Goal: Task Accomplishment & Management: Manage account settings

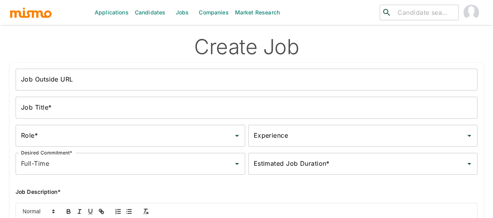
click at [151, 12] on link "Candidates" at bounding box center [150, 12] width 37 height 25
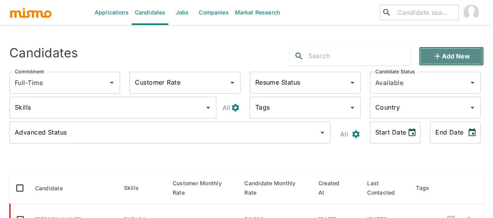
click at [441, 56] on icon "button" at bounding box center [437, 55] width 9 height 9
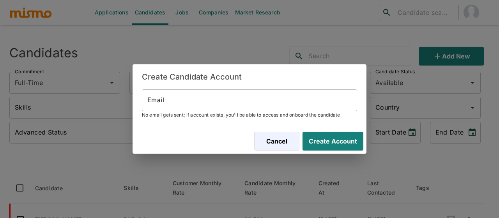
click at [158, 101] on input "Email" at bounding box center [249, 100] width 215 height 22
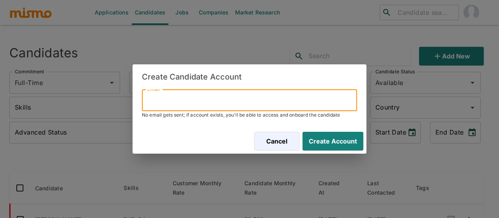
paste input "josuemorera19.97@gmail.com"
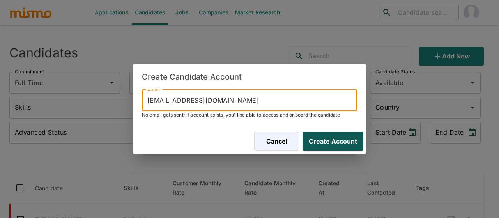
type input "josuemorera19.97@gmail.com"
click at [340, 141] on button "Create Account" at bounding box center [331, 141] width 64 height 19
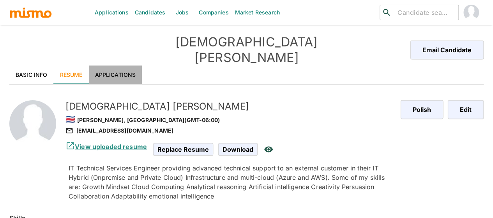
click at [114, 65] on link "Applications" at bounding box center [115, 74] width 53 height 19
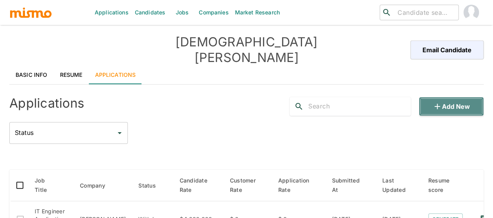
click at [460, 97] on button "Add new" at bounding box center [451, 106] width 65 height 19
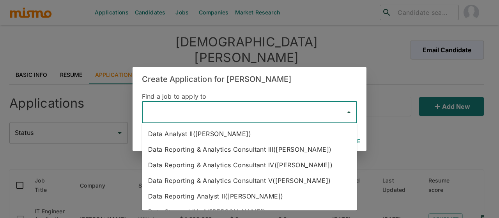
click at [169, 108] on input "text" at bounding box center [243, 112] width 196 height 15
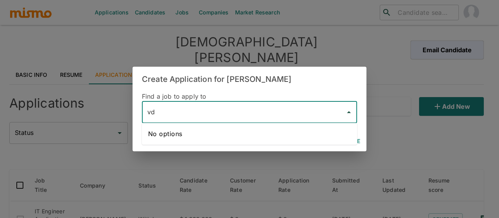
type input "v"
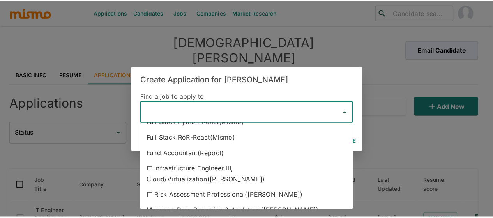
scroll to position [195, 0]
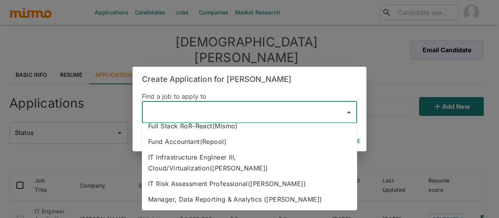
click at [228, 156] on li "IT Infrastructure Engineer III, Cloud/Virtualization(Kaiser)" at bounding box center [249, 162] width 215 height 27
type input "IT Infrastructure Engineer III, Cloud/Virtualization(Kaiser)"
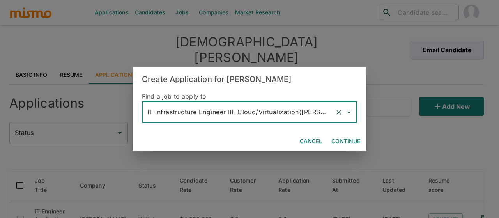
click at [349, 141] on button "Continue" at bounding box center [345, 141] width 35 height 14
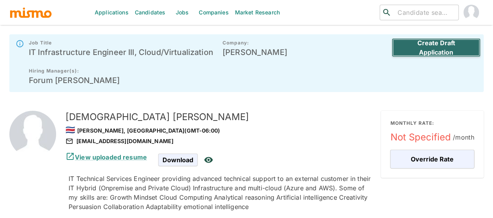
click at [417, 48] on button "Create Draft Application" at bounding box center [436, 47] width 89 height 19
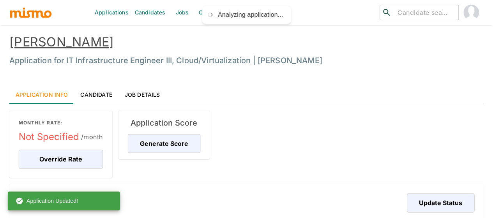
click at [179, 11] on link "Jobs" at bounding box center [181, 12] width 27 height 25
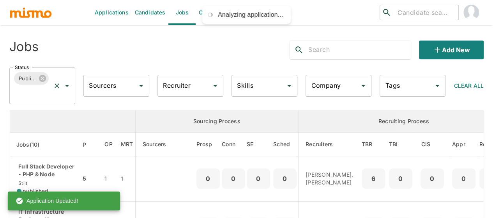
click at [64, 87] on icon "Open" at bounding box center [66, 85] width 9 height 9
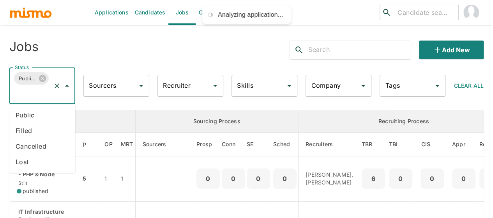
click at [19, 117] on li "Public" at bounding box center [42, 115] width 66 height 16
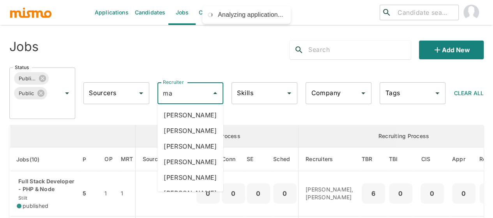
type input "mai"
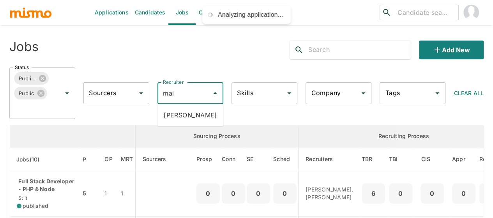
click at [186, 117] on li "Maia Reyes" at bounding box center [191, 115] width 66 height 16
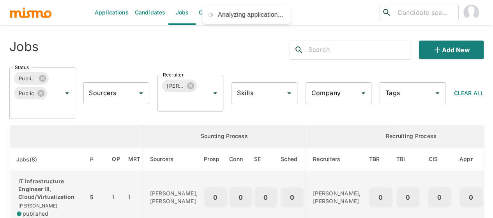
click at [42, 187] on p "IT Infrastructure Engineer III, Cloud/Virtualization" at bounding box center [49, 188] width 65 height 23
click at [47, 190] on p "IT Infrastructure Engineer III, Cloud/Virtualization" at bounding box center [49, 188] width 65 height 23
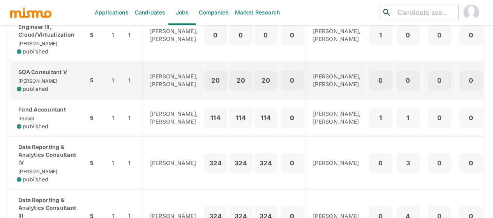
scroll to position [156, 0]
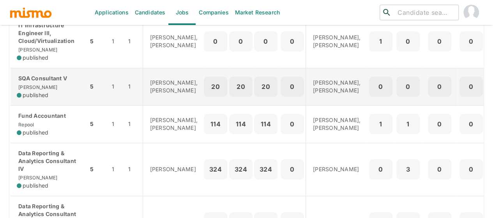
click at [63, 82] on p "SQA Consultant V" at bounding box center [49, 78] width 65 height 8
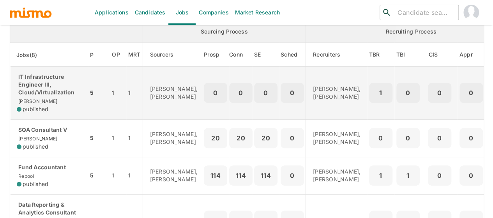
scroll to position [117, 0]
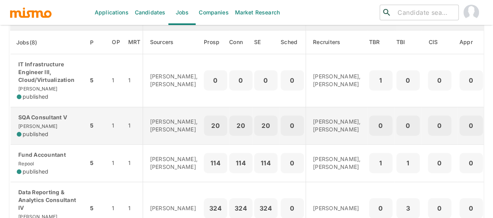
click at [35, 121] on p "SQA Consultant V" at bounding box center [49, 117] width 65 height 8
click at [48, 133] on span "published" at bounding box center [36, 134] width 26 height 8
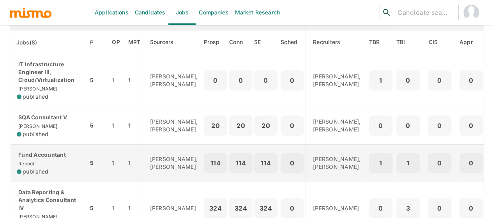
scroll to position [195, 0]
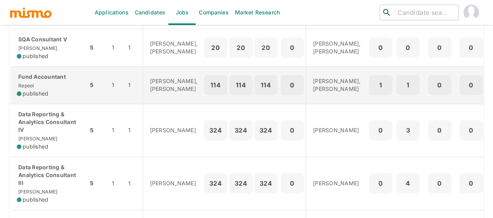
click at [47, 95] on div "Fund Accountant Repool published" at bounding box center [49, 85] width 65 height 25
click at [33, 88] on span "Repool" at bounding box center [26, 86] width 18 height 6
click at [49, 92] on div "Fund Accountant Repool published" at bounding box center [49, 85] width 65 height 25
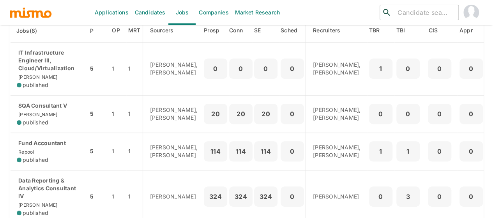
scroll to position [117, 0]
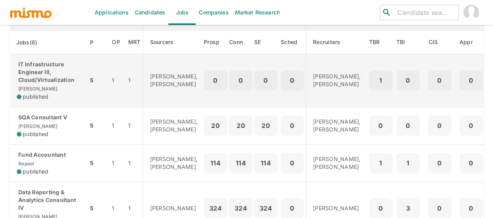
click at [57, 82] on p "IT Infrastructure Engineer III, Cloud/Virtualization" at bounding box center [49, 71] width 65 height 23
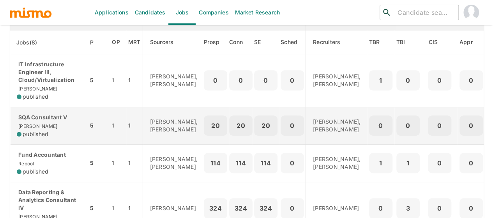
click at [41, 131] on div "SQA Consultant V Kaiser published" at bounding box center [49, 125] width 65 height 25
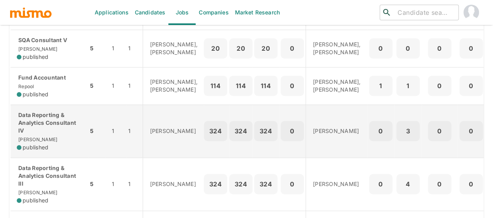
scroll to position [195, 0]
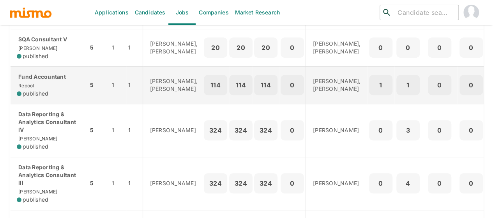
click at [49, 81] on p "Fund Accountant" at bounding box center [49, 77] width 65 height 8
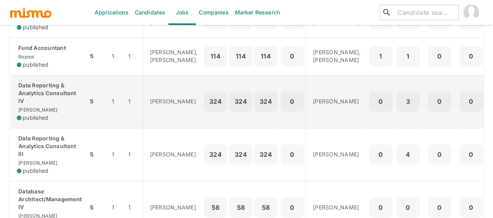
scroll to position [234, 0]
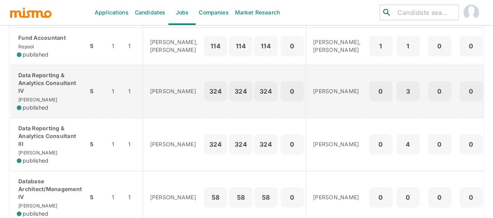
click at [43, 95] on p "Data Reporting & Analytics Consultant IV" at bounding box center [49, 82] width 65 height 23
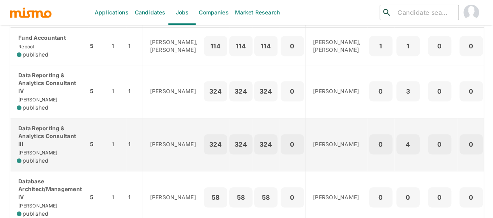
click at [52, 163] on div "Data Reporting & Analytics Consultant III Kaiser published" at bounding box center [49, 144] width 65 height 40
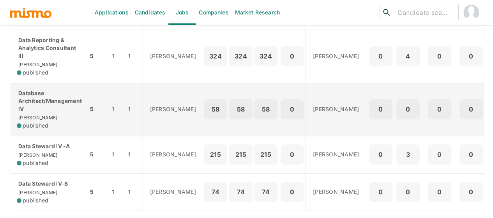
scroll to position [273, 0]
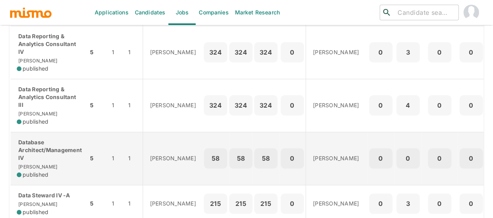
click at [40, 159] on p "Database Architect/Management IV" at bounding box center [49, 149] width 65 height 23
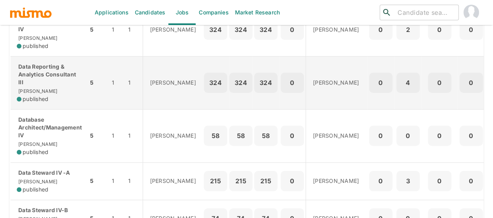
scroll to position [312, 0]
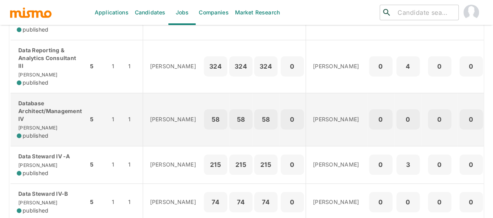
click at [39, 123] on p "Database Architect/Management IV" at bounding box center [49, 110] width 65 height 23
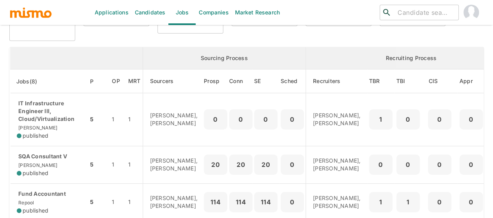
scroll to position [0, 0]
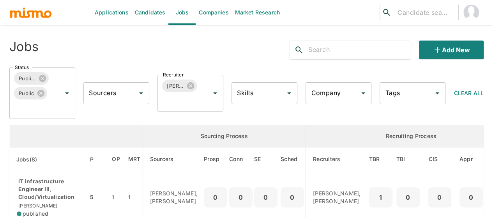
drag, startPoint x: 157, startPoint y: 13, endPoint x: 0, endPoint y: 57, distance: 162.8
click at [157, 13] on link "Candidates" at bounding box center [150, 12] width 37 height 25
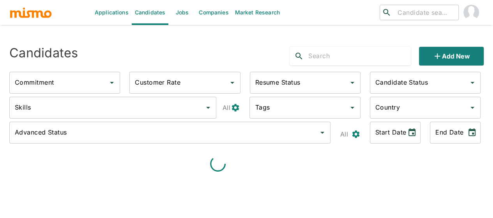
type input "Full-Time"
type input "Available"
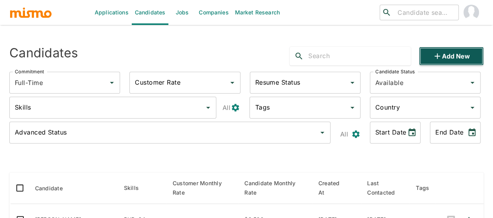
click at [430, 53] on button "Add new" at bounding box center [451, 56] width 65 height 19
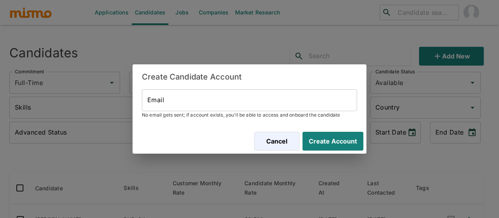
click at [192, 103] on input "Email" at bounding box center [249, 100] width 215 height 22
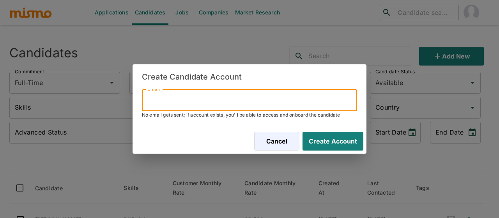
paste input "jdavid061196@gmail.com"
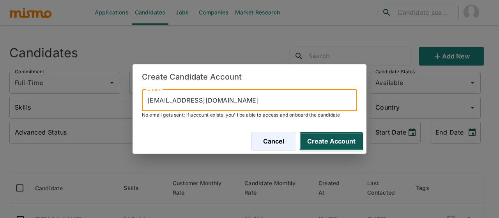
click at [349, 142] on button "Create Account" at bounding box center [331, 141] width 64 height 19
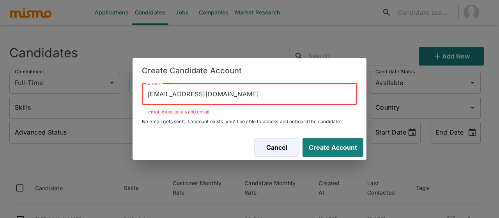
click at [150, 94] on input "jdavid061196@gmail.com" at bounding box center [249, 94] width 215 height 22
click at [150, 96] on input "jdavid061196@gmail.com" at bounding box center [249, 94] width 215 height 22
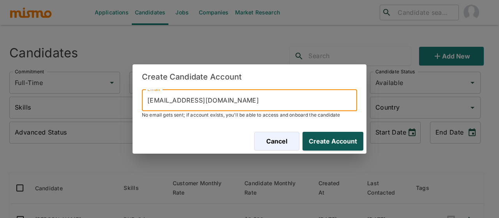
type input "jdavid061196@gmail.com"
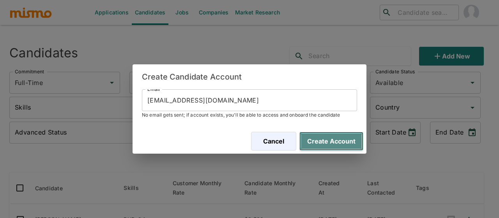
click at [325, 137] on button "Create Account" at bounding box center [331, 141] width 64 height 19
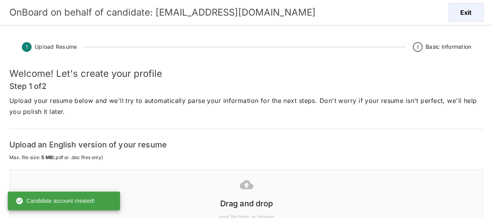
click at [251, 193] on div at bounding box center [245, 184] width 460 height 19
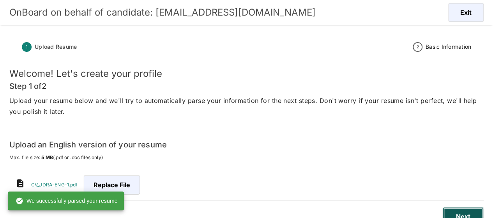
click at [464, 214] on button "Next" at bounding box center [463, 216] width 41 height 19
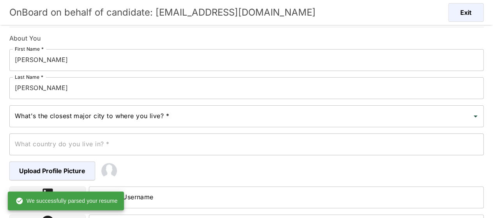
scroll to position [78, 0]
click at [33, 59] on input "José" at bounding box center [246, 60] width 474 height 22
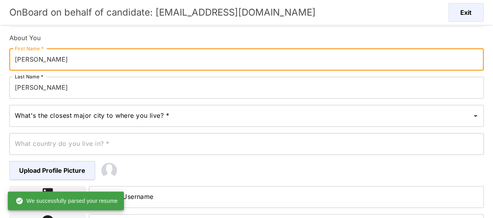
click at [37, 62] on input "José" at bounding box center [246, 60] width 474 height 22
click at [39, 62] on input "José" at bounding box center [246, 60] width 474 height 22
click at [42, 60] on input "José" at bounding box center [246, 60] width 474 height 22
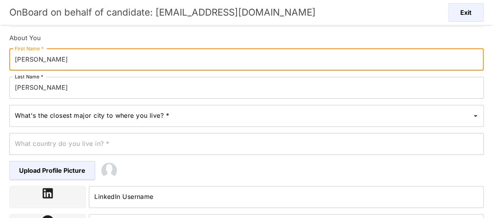
click at [45, 63] on input "José" at bounding box center [246, 60] width 474 height 22
type input "José David"
click at [62, 117] on input "What's the closest major city to where you live? *" at bounding box center [241, 115] width 456 height 15
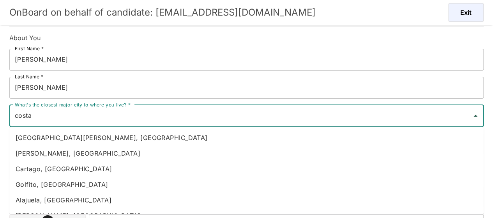
click at [53, 152] on li "Heredia, Costa Rica" at bounding box center [246, 153] width 474 height 16
type input "Heredia, Costa Rica"
type input "Costa Rica"
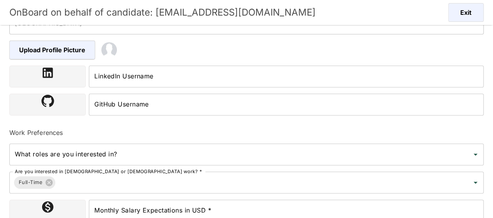
scroll to position [261, 0]
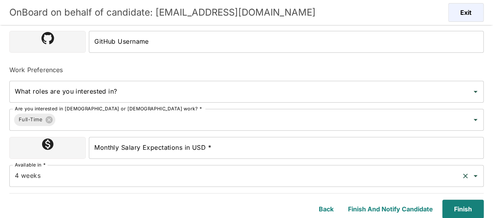
type input "Heredia, Costa Rica"
click at [44, 177] on input "4 weeks" at bounding box center [236, 175] width 446 height 15
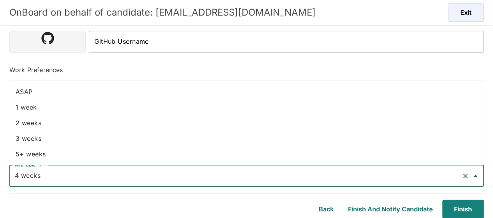
click at [39, 122] on li "2 weeks" at bounding box center [246, 123] width 474 height 16
type input "2 weeks"
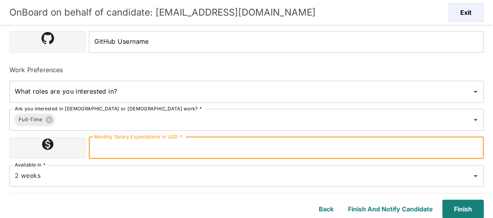
click at [132, 154] on input "Monthly Salary Expectations in USD *" at bounding box center [286, 148] width 395 height 22
type input "2300000"
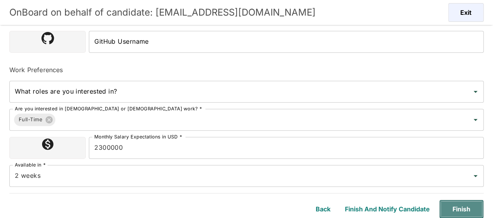
click at [455, 205] on button "Finish" at bounding box center [461, 209] width 44 height 19
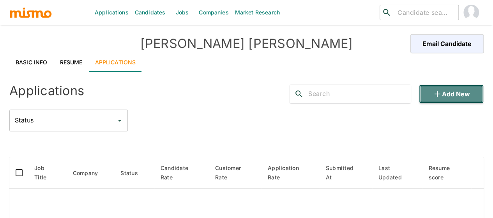
click at [442, 93] on button "Add new" at bounding box center [451, 94] width 65 height 19
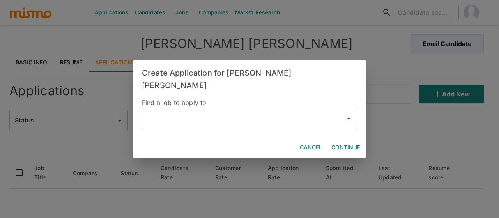
click at [210, 113] on input "text" at bounding box center [243, 118] width 196 height 15
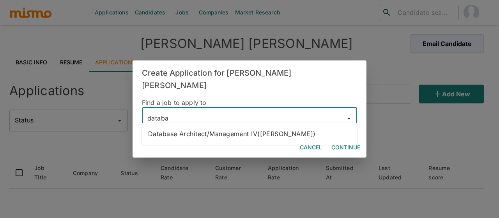
click at [215, 138] on li "Database Architect/Management IV(Kaiser)" at bounding box center [249, 134] width 215 height 16
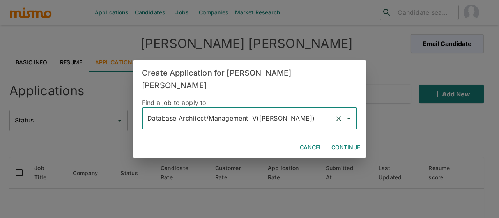
type input "Database Architect/Management IV(Kaiser)"
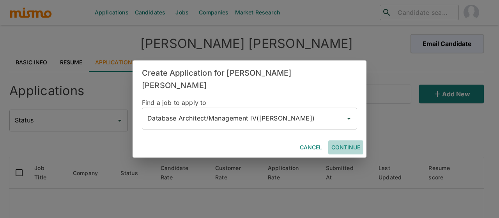
click at [337, 141] on button "Continue" at bounding box center [345, 147] width 35 height 14
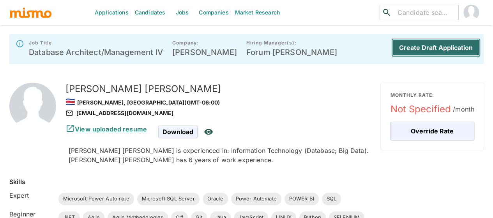
click at [440, 48] on button "Create Draft Application" at bounding box center [435, 47] width 89 height 19
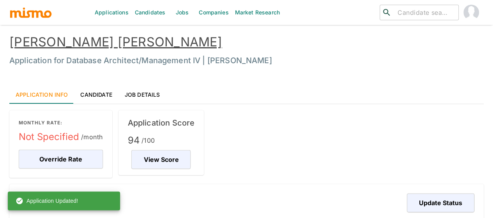
click at [180, 14] on link "Jobs" at bounding box center [181, 12] width 27 height 25
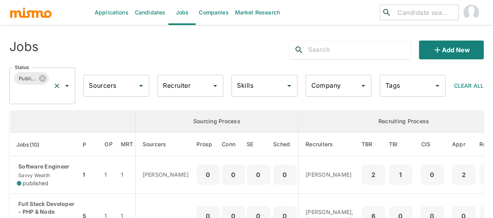
click at [67, 86] on icon "Open" at bounding box center [67, 86] width 4 height 2
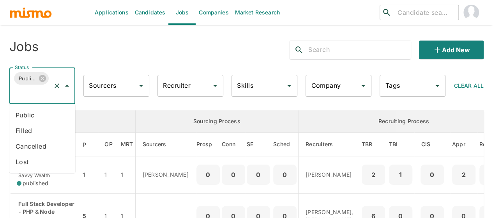
click at [47, 110] on li "Public" at bounding box center [42, 115] width 66 height 16
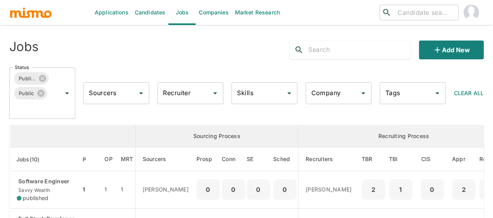
click at [182, 95] on input "Recruiter" at bounding box center [184, 93] width 47 height 15
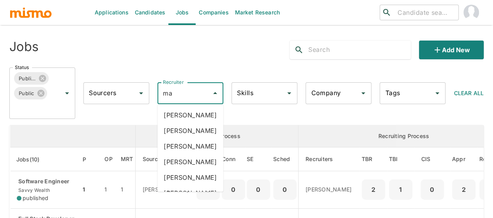
type input "mai"
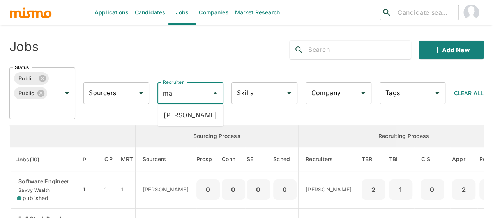
click at [188, 114] on li "Maia Reyes" at bounding box center [191, 115] width 66 height 16
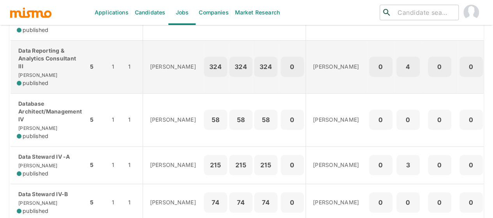
scroll to position [312, 0]
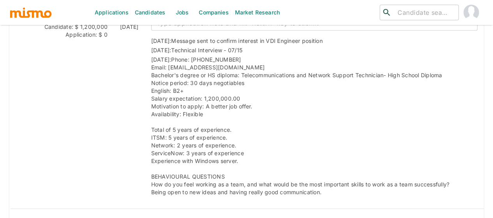
scroll to position [766, 0]
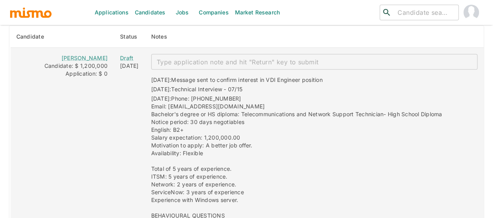
click at [161, 58] on textarea "enhanced table" at bounding box center [314, 62] width 315 height 9
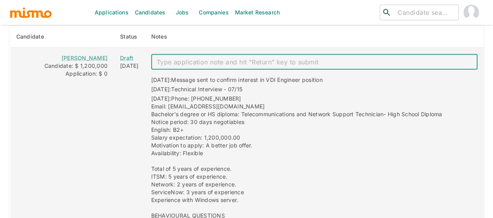
paste textarea "Mai notes: Mail: josuemorera19.97@gmail.com Salary: 1,6 Bachelor: no Notice: 2 …"
type textarea "Mai notes: Mail: josuemorera19.97@gmail.com Salary: 1,6 Bachelor: no Notice: 2 …"
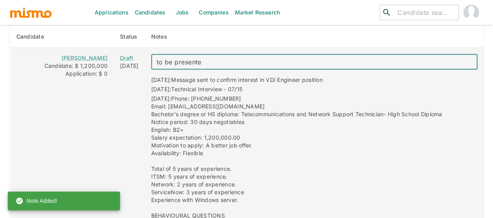
type textarea "to be presented"
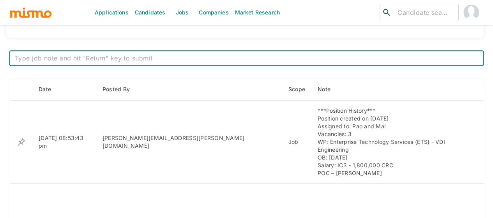
scroll to position [273, 0]
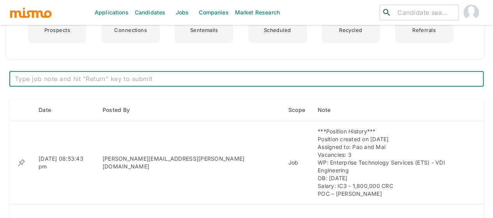
click at [104, 73] on div "x ​" at bounding box center [246, 79] width 474 height 16
type textarea "1 candidate to be presented: [PERSON_NAME]"
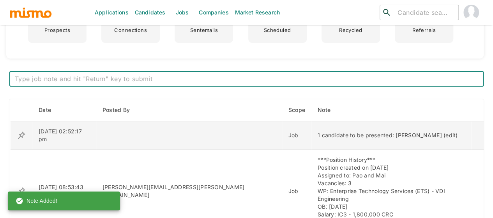
click at [23, 131] on icon "enhanced table" at bounding box center [21, 135] width 9 height 9
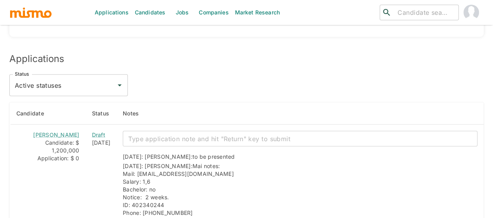
scroll to position [702, 0]
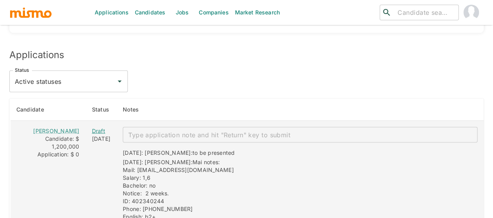
click at [92, 127] on div "Draft" at bounding box center [101, 131] width 19 height 8
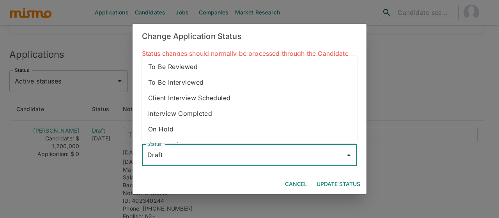
click at [187, 155] on input "Draft" at bounding box center [243, 155] width 196 height 15
click at [173, 72] on li "To Be Reviewed" at bounding box center [249, 67] width 215 height 16
type input "To Be Reviewed"
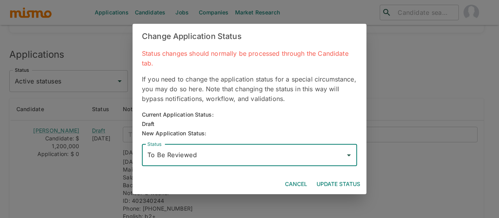
click at [341, 180] on button "Update Status" at bounding box center [338, 184] width 50 height 14
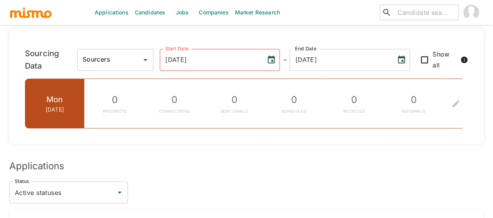
scroll to position [585, 0]
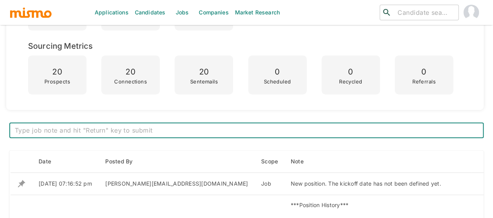
scroll to position [234, 0]
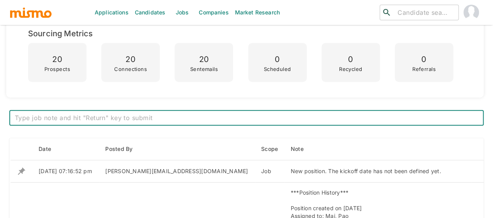
click at [124, 115] on textarea at bounding box center [247, 117] width 464 height 9
paste textarea "interviewing candidates for this position this week"
click at [15, 117] on textarea "interviewing candidates for this position this week" at bounding box center [247, 117] width 464 height 9
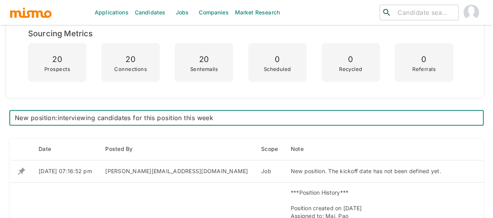
type textarea "New position: interviewing candidates for this position this week"
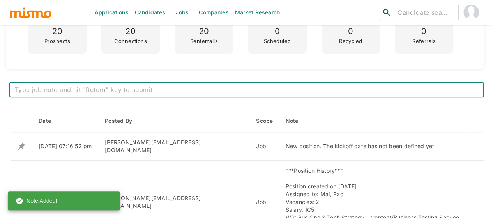
scroll to position [273, 0]
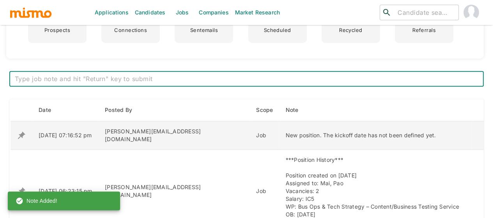
click at [23, 132] on icon "enhanced table" at bounding box center [21, 135] width 9 height 9
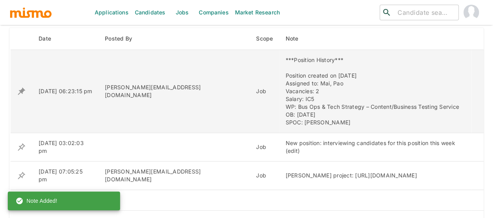
scroll to position [351, 0]
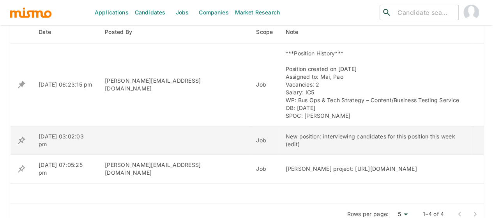
click at [22, 88] on icon "enhanced table" at bounding box center [21, 84] width 7 height 7
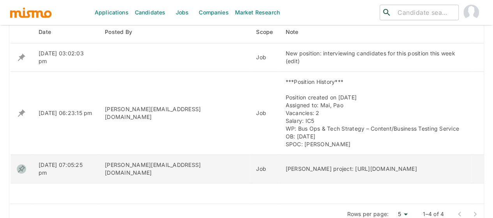
click at [19, 62] on icon "enhanced table" at bounding box center [21, 57] width 9 height 9
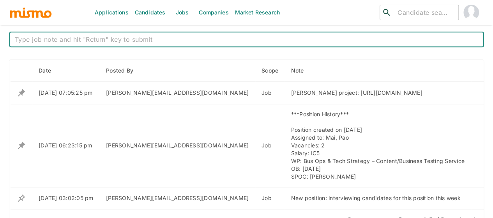
scroll to position [390, 0]
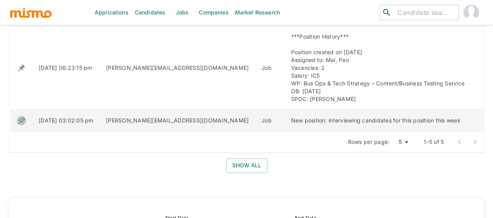
click at [22, 20] on icon "enhanced table" at bounding box center [21, 15] width 9 height 9
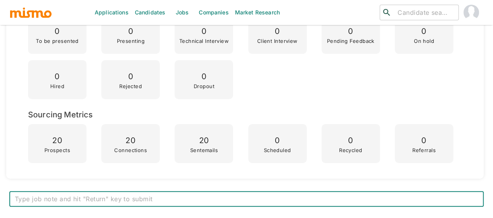
scroll to position [48, 0]
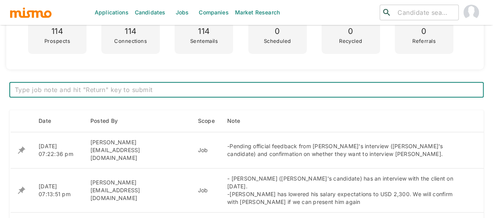
scroll to position [273, 0]
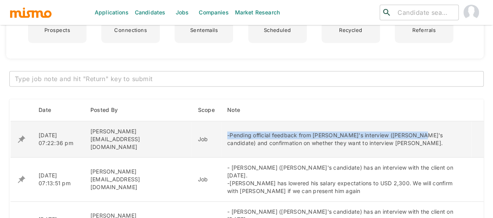
drag, startPoint x: 381, startPoint y: 130, endPoint x: 197, endPoint y: 127, distance: 183.7
click at [227, 131] on div "-Pending official feedback from [PERSON_NAME]'s interview ([PERSON_NAME]'s cand…" at bounding box center [346, 139] width 238 height 16
copy div "-Pending official feedback from Valeria's interview (Pao's candidate)"
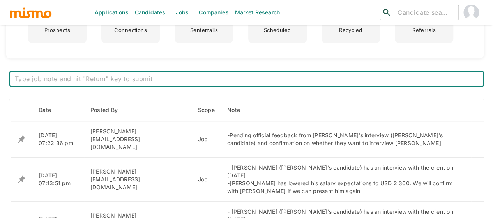
click at [147, 82] on textarea at bounding box center [247, 78] width 464 height 9
paste textarea "Pending official feedback from Valeria's and Cristofer's interviews"
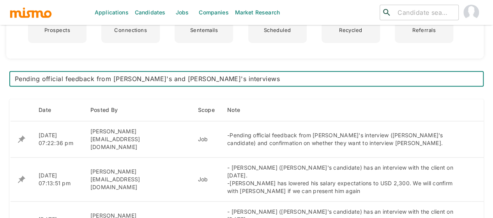
type textarea "Pending official feedback from Valeria's and Cristofer's interviews"
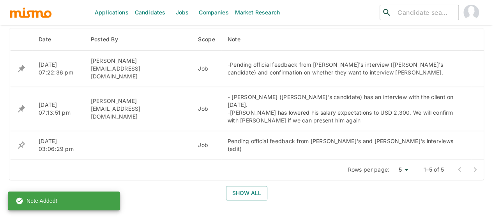
scroll to position [351, 0]
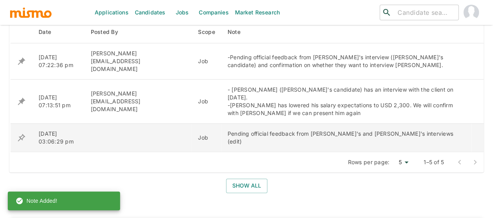
click icon "enhanced table"
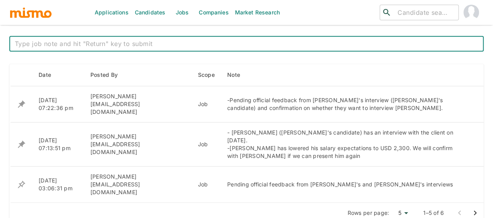
scroll to position [320, 0]
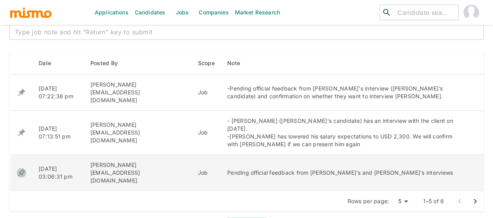
click at [21, 96] on icon "enhanced table" at bounding box center [21, 92] width 7 height 7
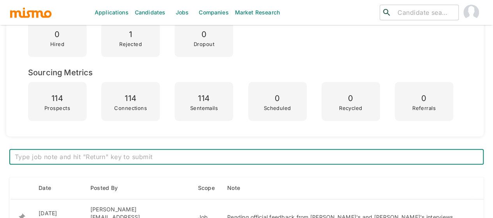
scroll to position [273, 0]
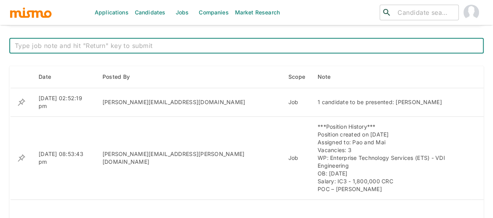
scroll to position [294, 0]
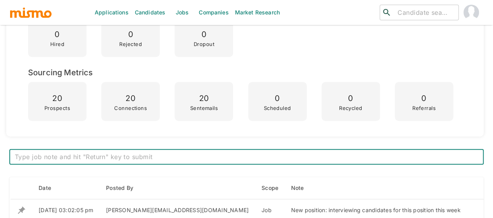
scroll to position [351, 0]
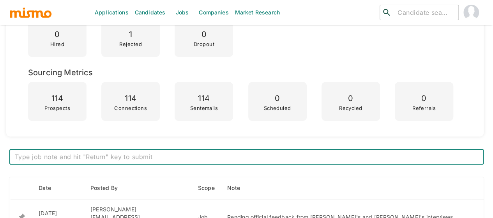
scroll to position [351, 0]
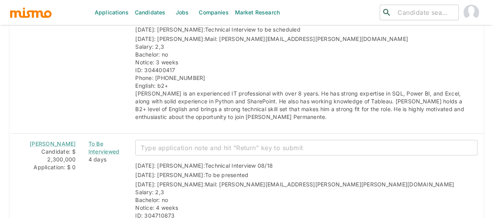
scroll to position [936, 0]
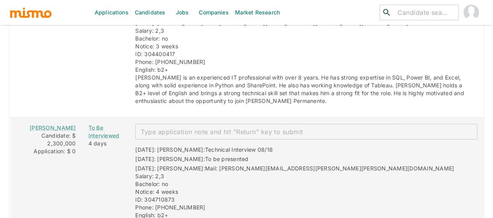
click at [205, 127] on textarea "enhanced table" at bounding box center [306, 131] width 331 height 9
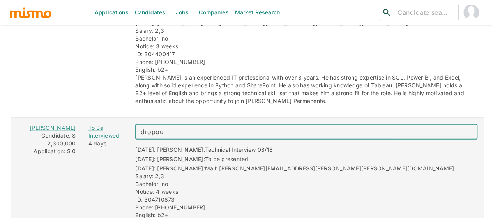
type textarea "dropout"
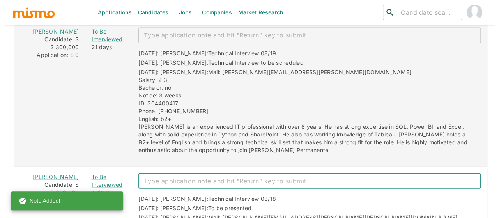
scroll to position [965, 0]
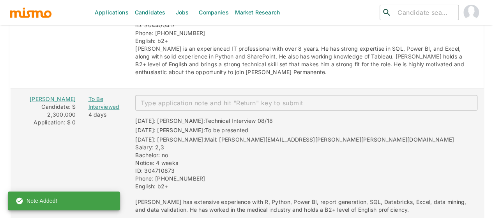
click at [88, 95] on div "To Be Interviewed" at bounding box center [105, 103] width 35 height 16
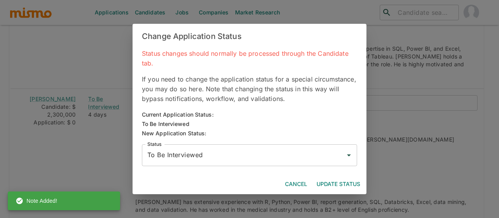
click at [181, 159] on input "To Be Interviewed" at bounding box center [243, 155] width 196 height 15
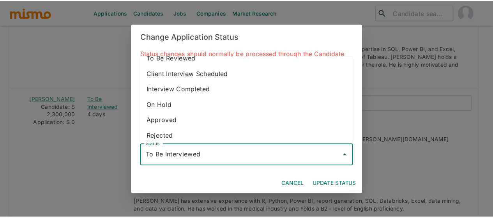
scroll to position [44, 0]
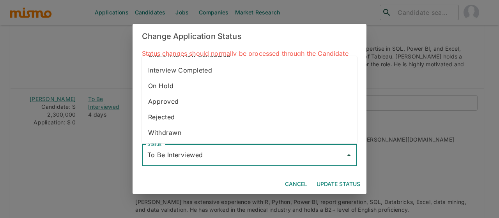
click at [166, 135] on li "Withdrawn" at bounding box center [249, 133] width 215 height 16
type input "Withdrawn"
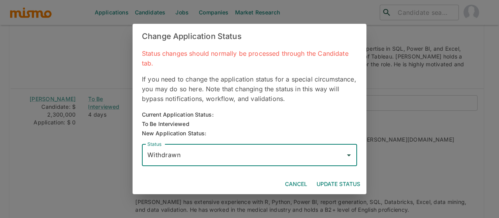
click at [345, 182] on button "Update Status" at bounding box center [338, 184] width 50 height 14
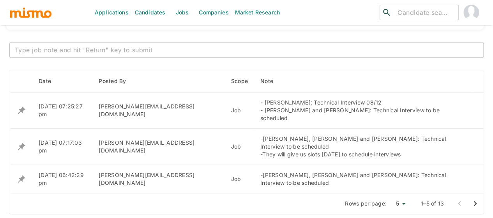
scroll to position [341, 0]
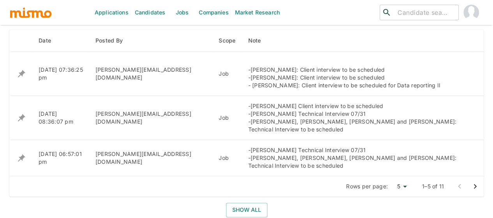
scroll to position [343, 0]
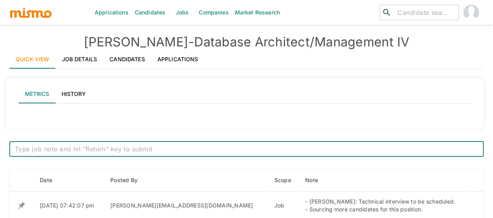
click at [75, 57] on link "Job Details" at bounding box center [80, 59] width 48 height 19
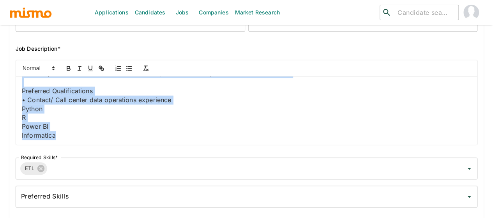
scroll to position [384, 0]
drag, startPoint x: 23, startPoint y: 82, endPoint x: 263, endPoint y: 150, distance: 249.7
click at [263, 150] on div "Job Outside URL Database Architect/Management IV Job Outside URL Job Title* Dat…" at bounding box center [243, 64] width 468 height 291
copy div "Job Summary This position is responsible in designing reporting requirements. D…"
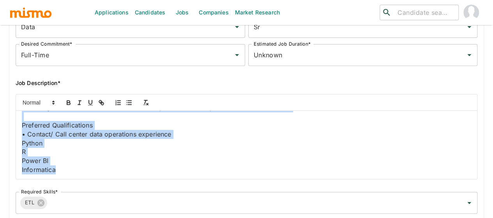
scroll to position [0, 0]
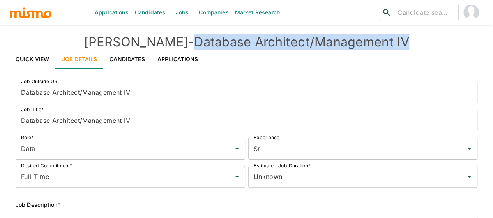
drag, startPoint x: 387, startPoint y: 42, endPoint x: 167, endPoint y: 43, distance: 220.3
click at [167, 43] on h4 "[PERSON_NAME] - Database Architect/Management IV" at bounding box center [246, 42] width 474 height 16
copy h4 "Database Architect/Management IV"
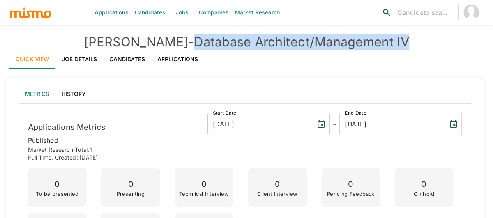
drag, startPoint x: 363, startPoint y: 40, endPoint x: 165, endPoint y: 39, distance: 198.8
click at [165, 39] on h4 "[PERSON_NAME] - Database Architect/Management IV" at bounding box center [246, 42] width 474 height 16
copy h4 "Database Architect/Management IV"
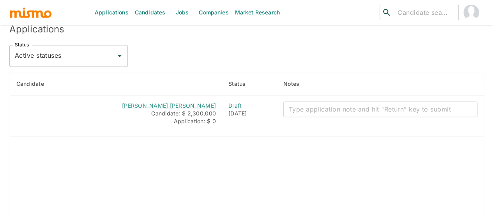
scroll to position [642, 0]
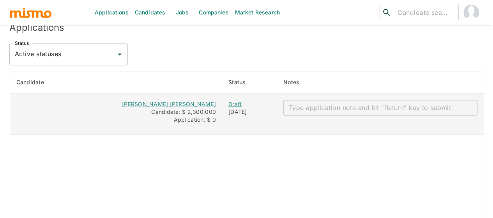
click at [242, 108] on div "Draft" at bounding box center [249, 104] width 42 height 8
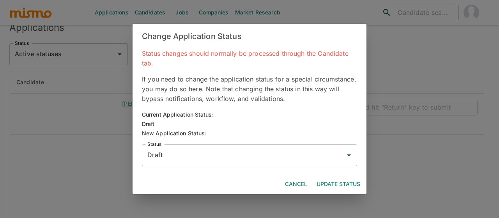
click at [229, 151] on input "Draft" at bounding box center [243, 155] width 196 height 15
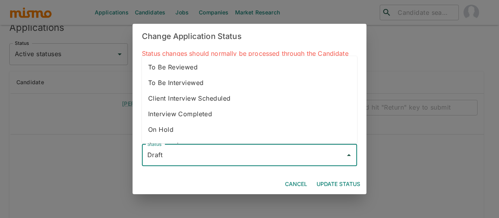
click at [200, 80] on li "To Be Interviewed" at bounding box center [249, 83] width 215 height 16
type input "To Be Interviewed"
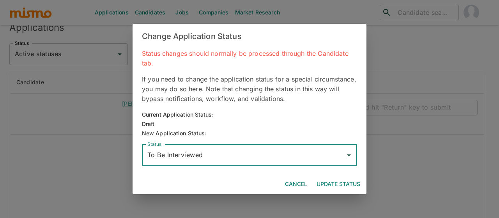
click at [341, 180] on button "Update Status" at bounding box center [338, 184] width 50 height 14
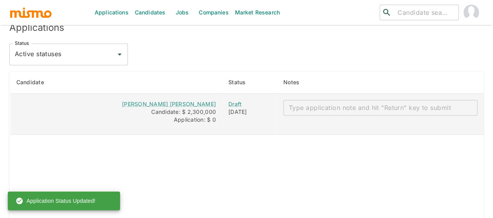
click at [356, 112] on textarea "enhanced table" at bounding box center [380, 107] width 183 height 9
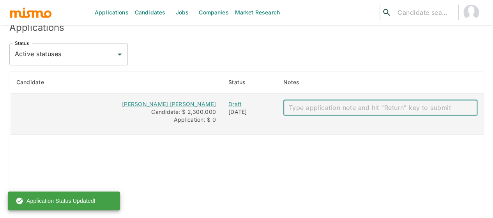
paste textarea "[PERSON_NAME] [PERSON_NAME] [PERSON_NAME] Mail: [EMAIL_ADDRESS][DOMAIN_NAME] Sa…"
type textarea "[PERSON_NAME] [PERSON_NAME] [PERSON_NAME] Mail: [EMAIL_ADDRESS][DOMAIN_NAME] Sa…"
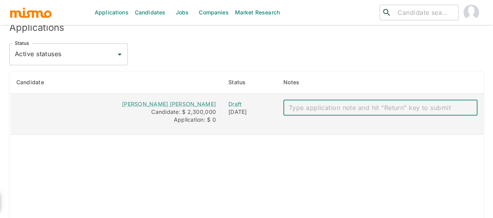
scroll to position [0, 0]
type textarea "Technical Interview to be scheduled"
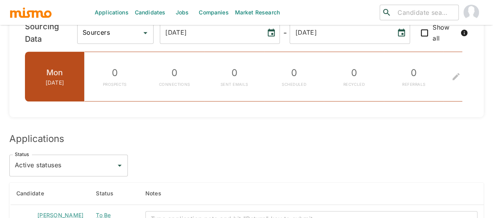
scroll to position [687, 0]
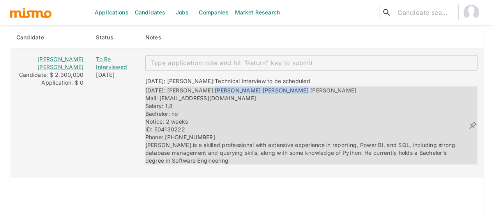
drag, startPoint x: 274, startPoint y: 98, endPoint x: 193, endPoint y: 98, distance: 81.9
click at [193, 98] on div "[DATE]: [PERSON_NAME]: [PERSON_NAME] [PERSON_NAME] [PERSON_NAME] Mail: [EMAIL_A…" at bounding box center [306, 125] width 323 height 78
copy span "[PERSON_NAME] [PERSON_NAME] [PERSON_NAME]"
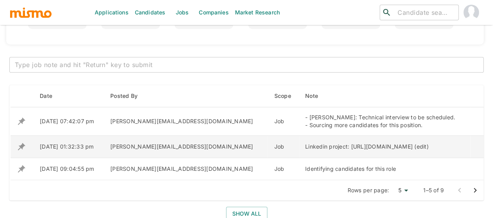
scroll to position [297, 0]
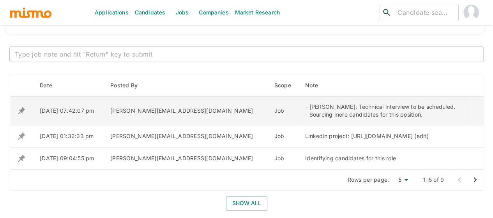
click at [305, 114] on div "- [PERSON_NAME]: Technical interview to be scheduled. - Sourcing more candidate…" at bounding box center [384, 111] width 159 height 16
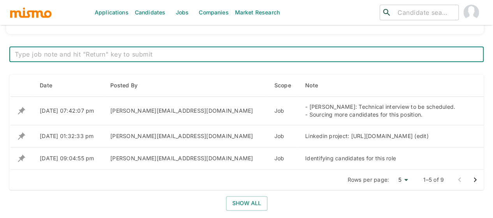
click at [38, 54] on textarea at bounding box center [247, 54] width 464 height 9
paste textarea "[PERSON_NAME] [PERSON_NAME] [PERSON_NAME]"
type textarea "[PERSON_NAME] [PERSON_NAME] [PERSON_NAME]: Tecnical Interview to be scheduled"
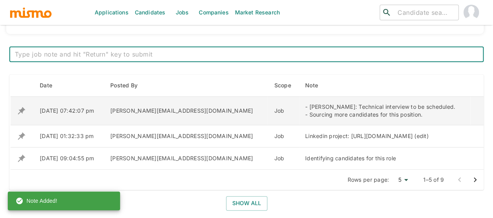
click at [21, 108] on icon "enhanced table" at bounding box center [21, 110] width 7 height 7
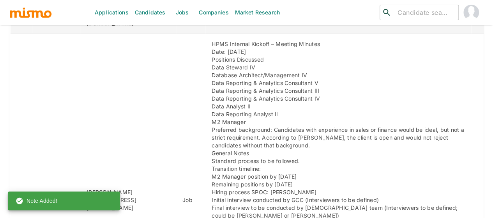
scroll to position [492, 0]
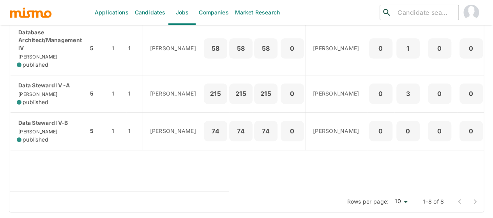
scroll to position [351, 0]
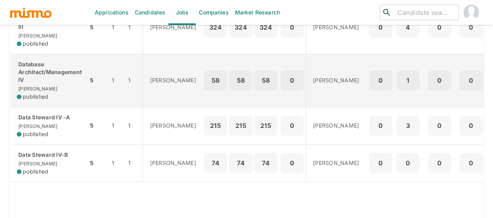
click at [27, 84] on p "Database Architect/Management IV" at bounding box center [49, 71] width 65 height 23
click at [39, 99] on div "Database Architect/Management IV [PERSON_NAME] published" at bounding box center [49, 80] width 65 height 40
click at [44, 84] on p "Database Architect/Management IV" at bounding box center [49, 71] width 65 height 23
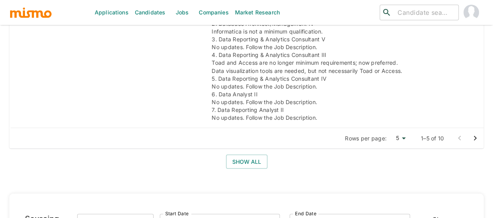
scroll to position [711, 0]
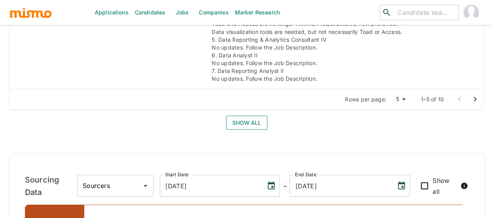
click at [240, 115] on button "Show all" at bounding box center [246, 122] width 41 height 14
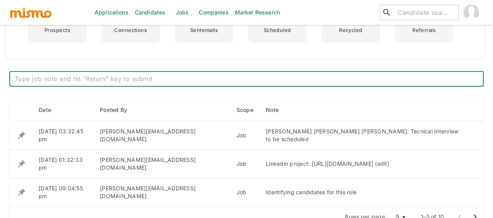
scroll to position [312, 0]
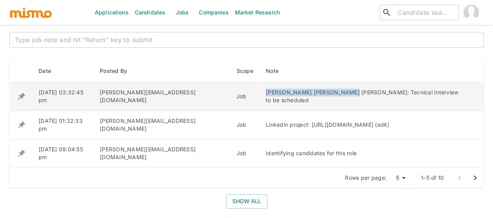
drag, startPoint x: 262, startPoint y: 94, endPoint x: 185, endPoint y: 95, distance: 76.8
click at [260, 95] on td "[PERSON_NAME] [PERSON_NAME] [PERSON_NAME]: Tecnical Interview to be scheduled" at bounding box center [366, 96] width 212 height 28
copy div "[PERSON_NAME] [PERSON_NAME] [PERSON_NAME]"
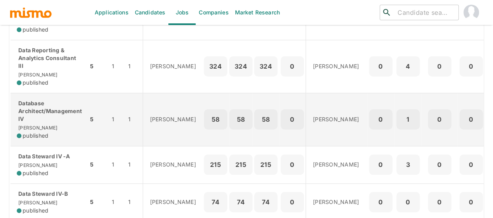
scroll to position [390, 0]
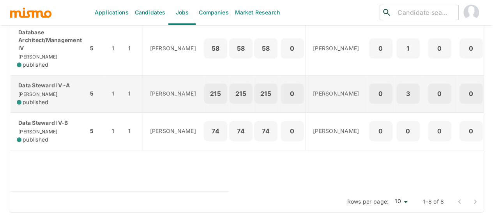
click at [38, 103] on span "published" at bounding box center [36, 102] width 26 height 8
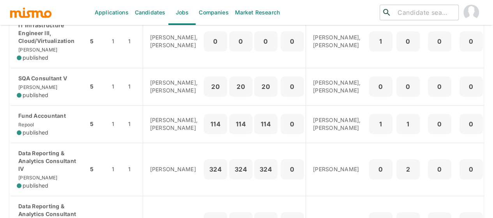
scroll to position [0, 0]
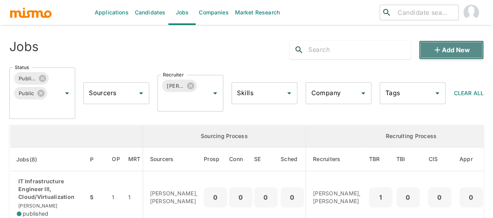
click at [464, 47] on button "Add new" at bounding box center [451, 50] width 65 height 19
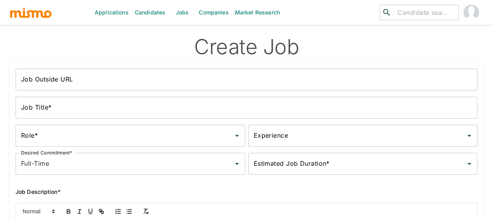
click at [140, 12] on link "Candidates" at bounding box center [150, 12] width 37 height 25
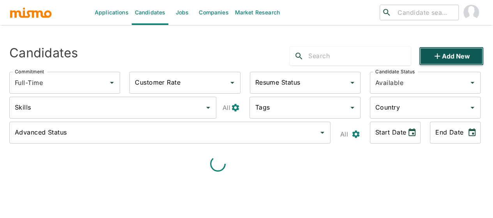
click at [462, 57] on button "Add new" at bounding box center [451, 56] width 65 height 19
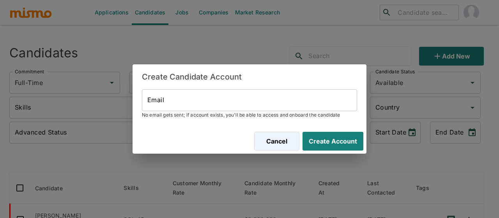
click at [198, 105] on input "Email" at bounding box center [249, 100] width 215 height 22
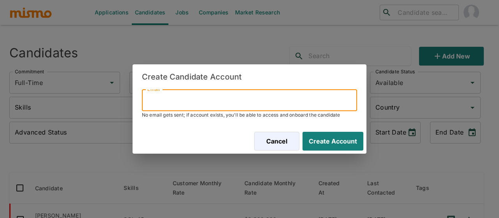
paste input "[EMAIL_ADDRESS][DOMAIN_NAME]"
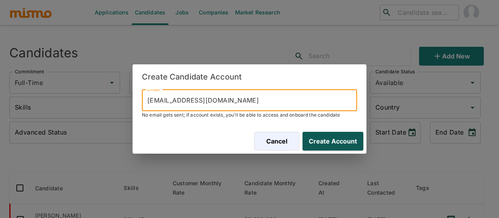
type input "[EMAIL_ADDRESS][DOMAIN_NAME]"
click at [317, 138] on button "Create Account" at bounding box center [331, 141] width 64 height 19
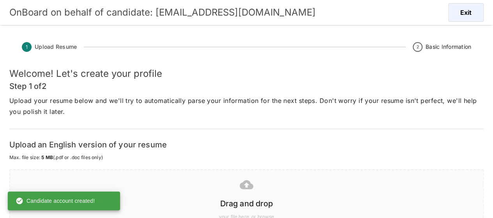
click at [242, 195] on div "Drag and drop" at bounding box center [245, 202] width 460 height 16
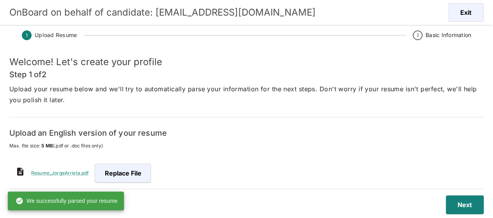
scroll to position [19, 0]
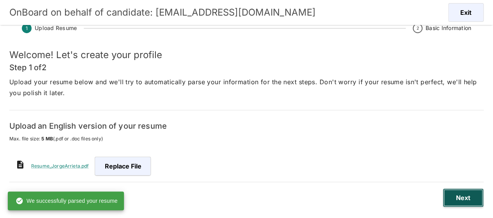
click at [454, 197] on button "Next" at bounding box center [463, 197] width 41 height 19
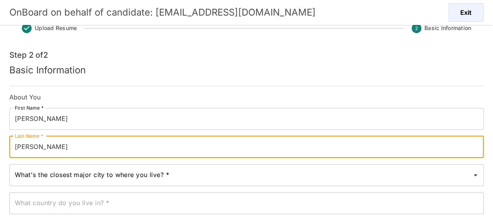
click at [42, 150] on input "[PERSON_NAME]" at bounding box center [246, 147] width 474 height 22
type input "a"
type input "[PERSON_NAME]"
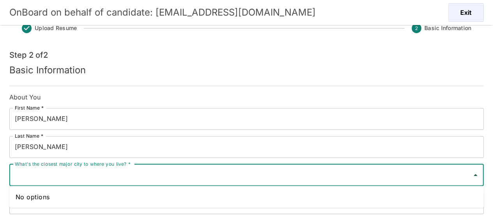
click at [43, 175] on input "What's the closest major city to where you live? *" at bounding box center [241, 175] width 456 height 15
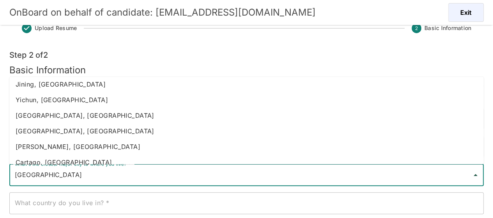
scroll to position [156, 0]
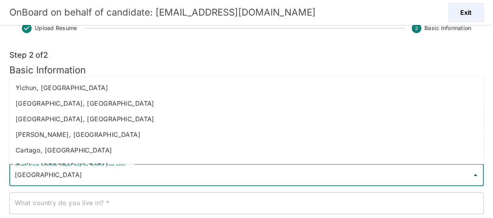
click at [62, 136] on li "[PERSON_NAME], [GEOGRAPHIC_DATA]" at bounding box center [246, 135] width 474 height 16
type input "[PERSON_NAME], [GEOGRAPHIC_DATA]"
type input "[GEOGRAPHIC_DATA]"
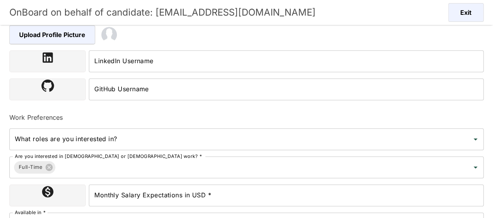
scroll to position [253, 0]
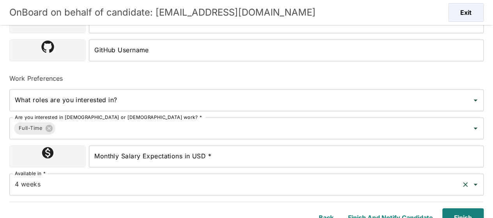
type input "[PERSON_NAME], [GEOGRAPHIC_DATA]"
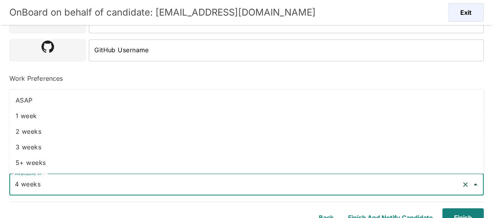
click at [74, 183] on input "4 weeks" at bounding box center [236, 184] width 446 height 15
click at [44, 136] on li "2 weeks" at bounding box center [246, 132] width 474 height 16
type input "2 weeks"
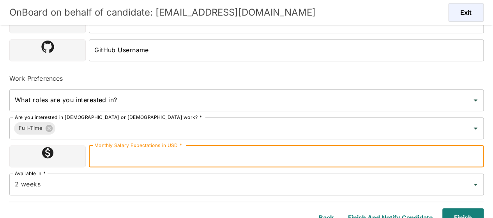
click at [154, 158] on input "Monthly Salary Expectations in USD *" at bounding box center [286, 156] width 395 height 22
type input "2300000"
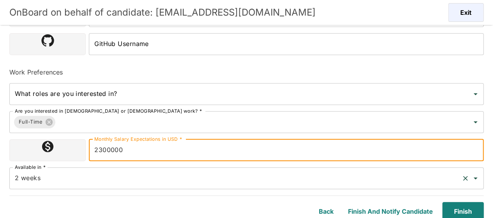
scroll to position [261, 0]
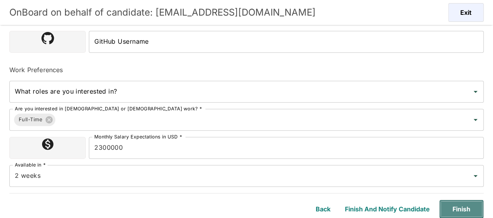
click at [458, 205] on button "Finish" at bounding box center [461, 209] width 44 height 19
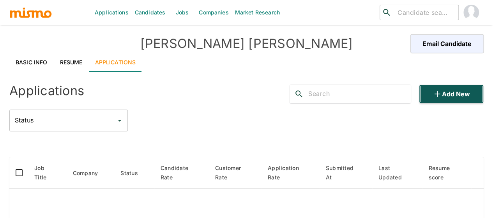
click at [458, 93] on button "Add new" at bounding box center [451, 94] width 65 height 19
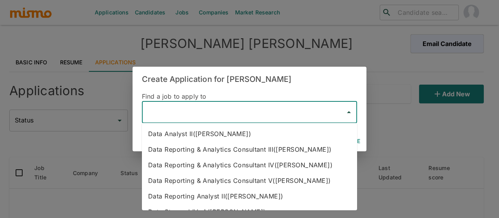
click at [194, 115] on input "text" at bounding box center [243, 112] width 196 height 15
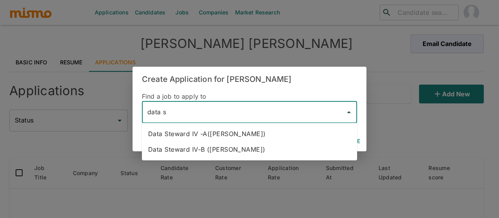
click at [196, 135] on li "Data Steward IV -A([PERSON_NAME])" at bounding box center [249, 134] width 215 height 16
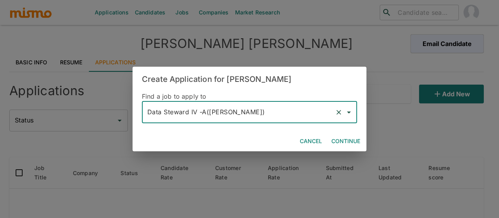
type input "Data Steward IV -A([PERSON_NAME])"
click at [338, 139] on button "Continue" at bounding box center [345, 141] width 35 height 14
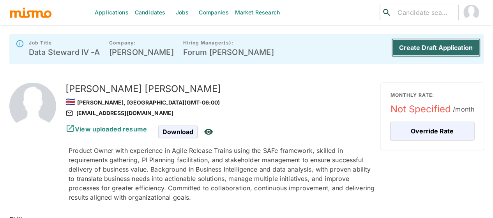
click at [406, 50] on button "Create Draft Application" at bounding box center [435, 47] width 89 height 19
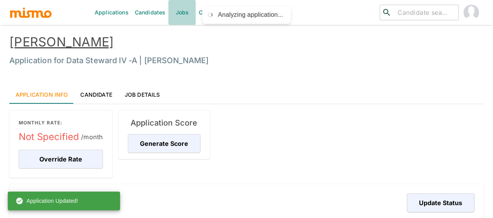
click at [188, 8] on link "Jobs" at bounding box center [181, 12] width 27 height 25
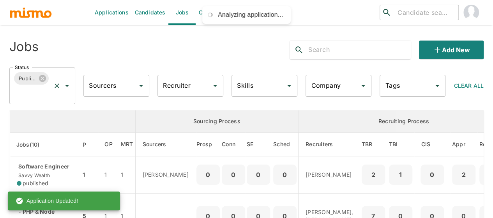
click at [65, 87] on icon "Open" at bounding box center [66, 85] width 9 height 9
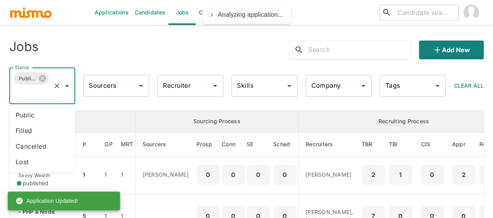
click at [44, 112] on li "Public" at bounding box center [42, 115] width 66 height 16
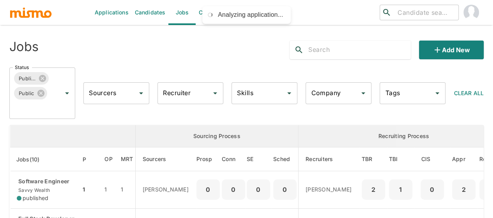
click at [178, 92] on div "Recruiter Recruiter" at bounding box center [191, 93] width 66 height 22
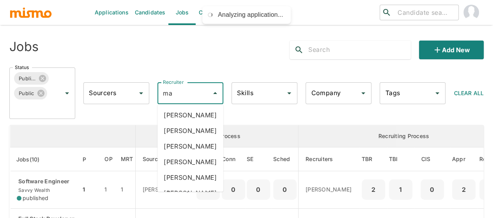
type input "mai"
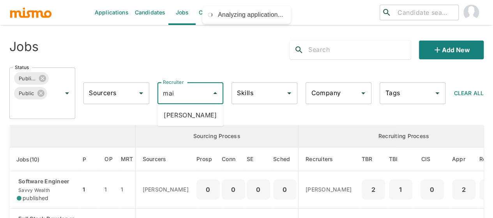
click at [193, 113] on li "[PERSON_NAME]" at bounding box center [191, 115] width 66 height 16
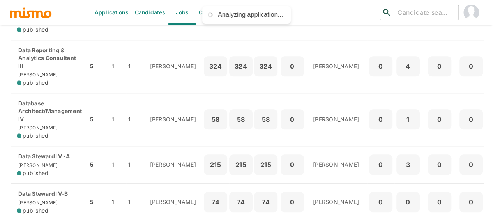
scroll to position [351, 0]
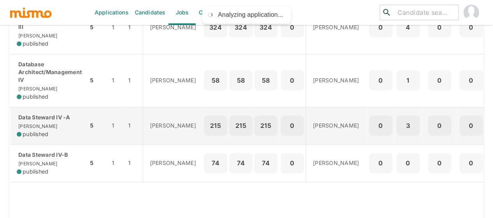
click at [38, 138] on div "Data Steward IV -A [PERSON_NAME] published" at bounding box center [49, 125] width 65 height 25
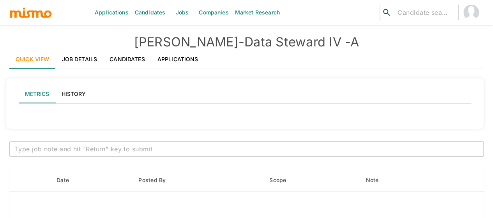
click at [335, 44] on h4 "[PERSON_NAME] - Data Steward IV -A" at bounding box center [246, 42] width 474 height 16
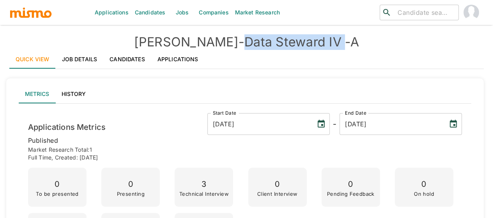
drag, startPoint x: 315, startPoint y: 39, endPoint x: 217, endPoint y: 36, distance: 97.9
click at [217, 36] on h4 "[PERSON_NAME] - Data Steward IV -A" at bounding box center [246, 42] width 474 height 16
copy h4 "Data Steward IV"
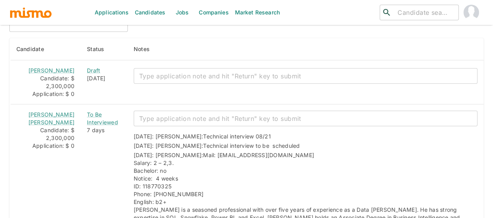
scroll to position [1014, 0]
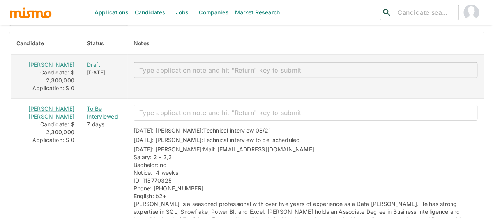
click at [87, 61] on div "Draft" at bounding box center [104, 65] width 34 height 8
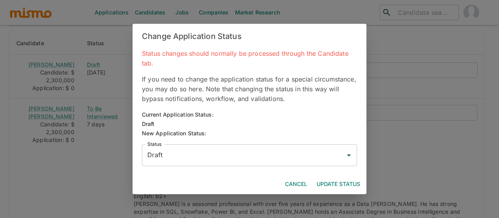
click at [165, 152] on input "Draft" at bounding box center [243, 155] width 196 height 15
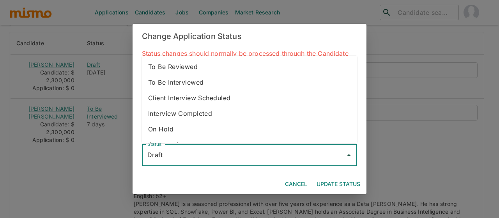
click at [179, 81] on li "To Be Interviewed" at bounding box center [249, 82] width 215 height 16
type input "To Be Interviewed"
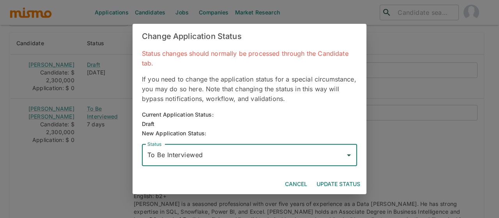
click at [329, 182] on button "Update Status" at bounding box center [338, 184] width 50 height 14
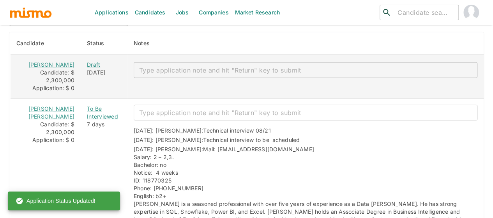
click at [156, 66] on textarea "enhanced table" at bounding box center [305, 70] width 333 height 9
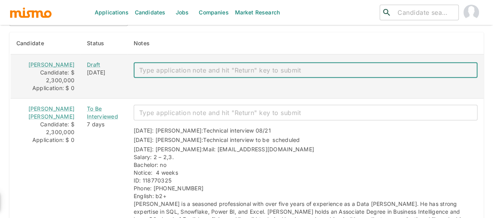
paste textarea "Mail: jorgeav2106@gmail.com Salary: 2 Bachelor: YES Notice: 4 weeks ID: 2076706…"
type textarea "Mail: jorgeav2106@gmail.com Salary: 2 Bachelor: YES Notice: 4 weeks ID: 2076706…"
type textarea "technical interview to be scheduled"
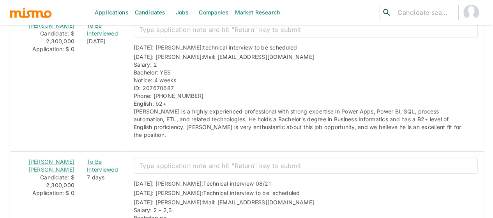
scroll to position [1014, 0]
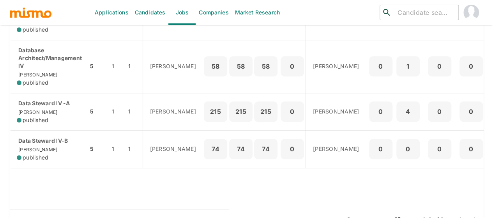
scroll to position [390, 0]
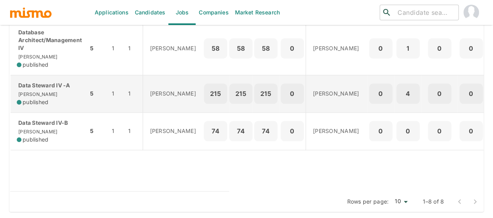
click at [36, 96] on div "Data Steward IV -A [PERSON_NAME] published" at bounding box center [49, 93] width 65 height 25
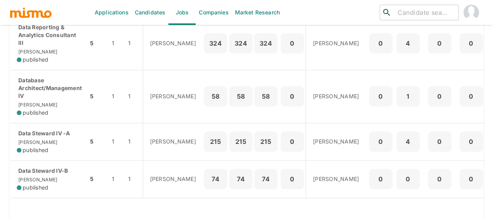
scroll to position [351, 0]
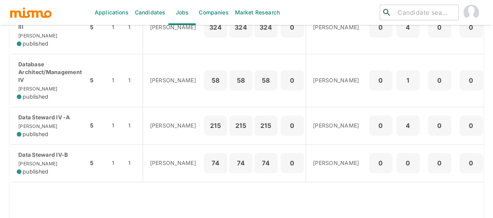
click at [40, 121] on p "Data Steward IV -A" at bounding box center [49, 117] width 65 height 8
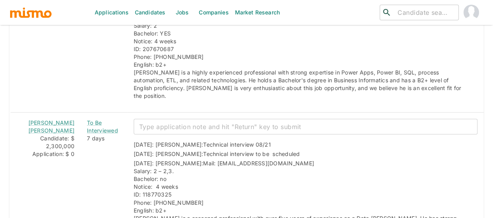
scroll to position [1170, 0]
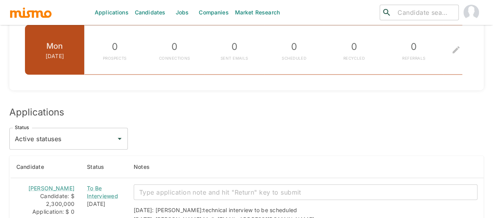
scroll to position [906, 0]
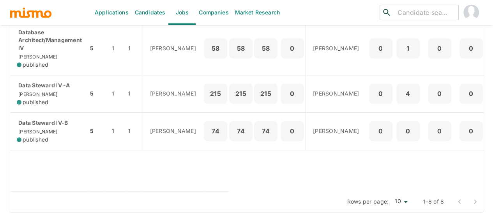
scroll to position [400, 0]
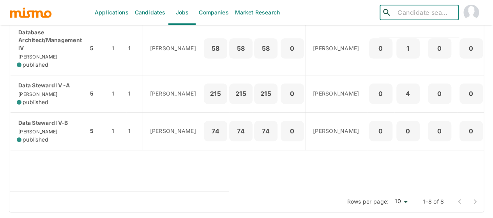
click at [413, 14] on input "search" at bounding box center [425, 12] width 61 height 11
type input "dayana arias"
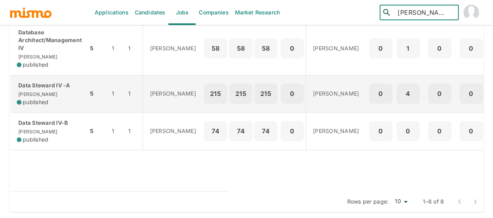
click at [51, 91] on div "Data Steward IV -A Kaiser published" at bounding box center [49, 93] width 65 height 25
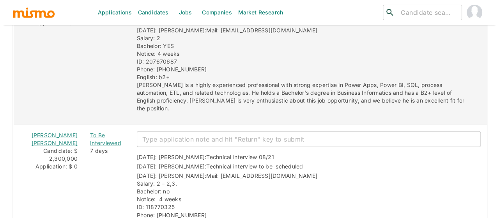
scroll to position [1103, 0]
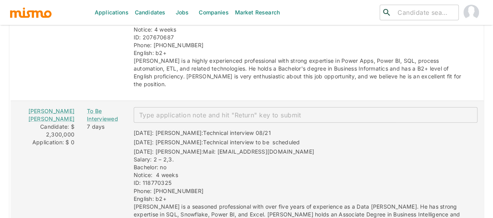
click at [165, 111] on textarea "enhanced table" at bounding box center [305, 115] width 333 height 9
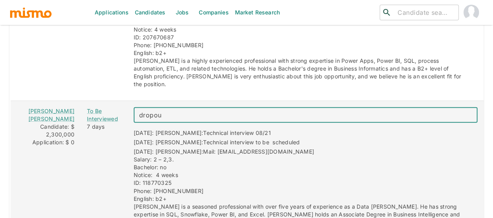
type textarea "dropout"
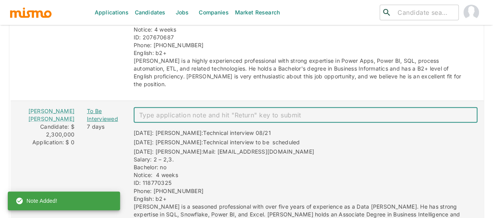
click at [87, 107] on div "To Be Interviewed" at bounding box center [104, 115] width 34 height 16
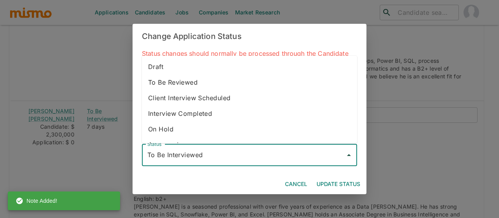
click at [156, 157] on input "To Be Interviewed" at bounding box center [243, 155] width 196 height 15
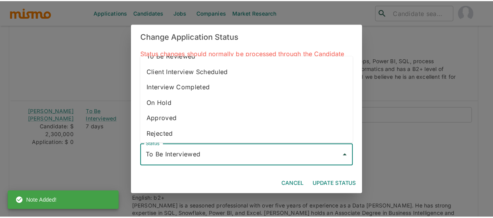
scroll to position [44, 0]
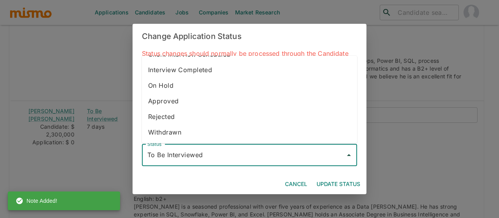
click at [181, 129] on li "Withdrawn" at bounding box center [249, 132] width 215 height 16
type input "Withdrawn"
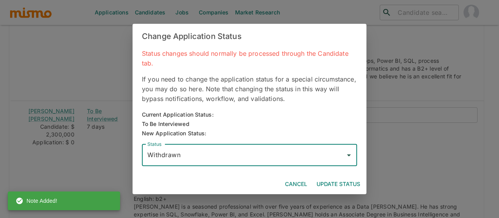
click at [329, 181] on button "Update Status" at bounding box center [338, 184] width 50 height 14
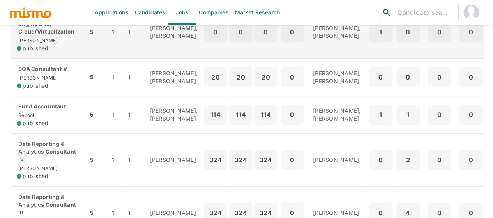
scroll to position [127, 0]
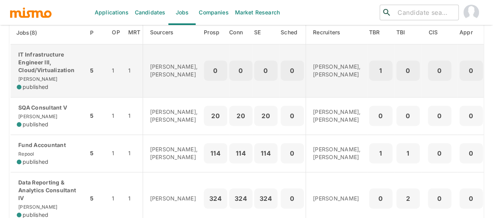
click at [60, 75] on div "IT Infrastructure Engineer III, Cloud/Virtualization Kaiser published" at bounding box center [49, 71] width 65 height 40
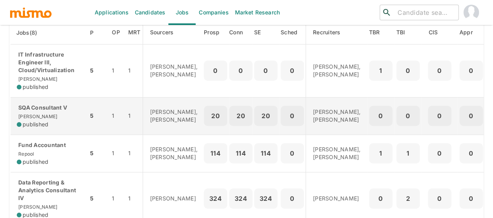
click at [57, 120] on div "SQA Consultant V Kaiser published" at bounding box center [49, 116] width 65 height 25
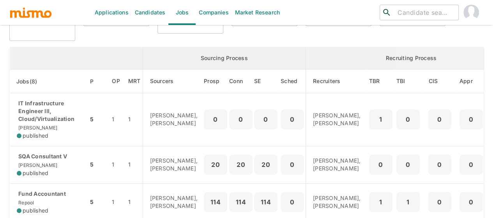
scroll to position [117, 0]
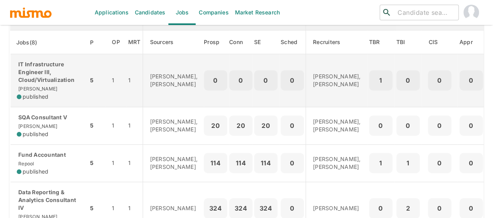
click at [61, 80] on p "IT Infrastructure Engineer III, Cloud/Virtualization" at bounding box center [49, 71] width 65 height 23
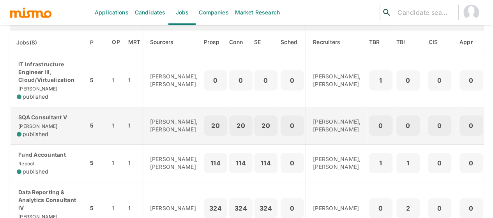
click at [58, 127] on div "SQA Consultant V Kaiser published" at bounding box center [49, 125] width 65 height 25
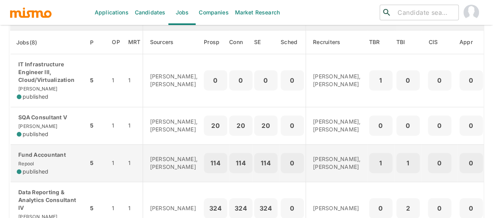
scroll to position [78, 0]
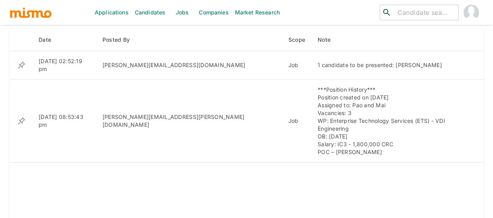
scroll to position [351, 0]
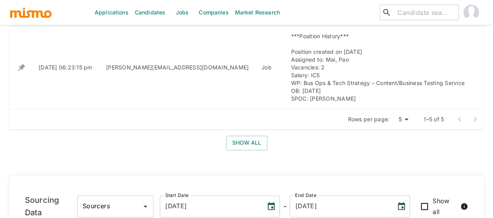
scroll to position [402, 0]
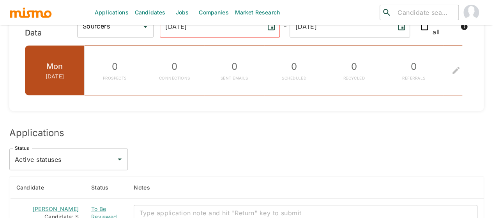
scroll to position [702, 0]
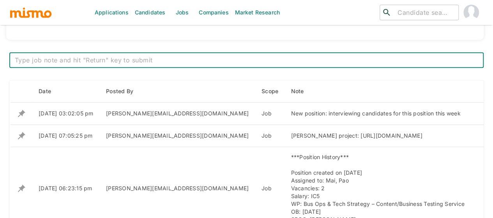
scroll to position [282, 0]
